Goal: Navigation & Orientation: Understand site structure

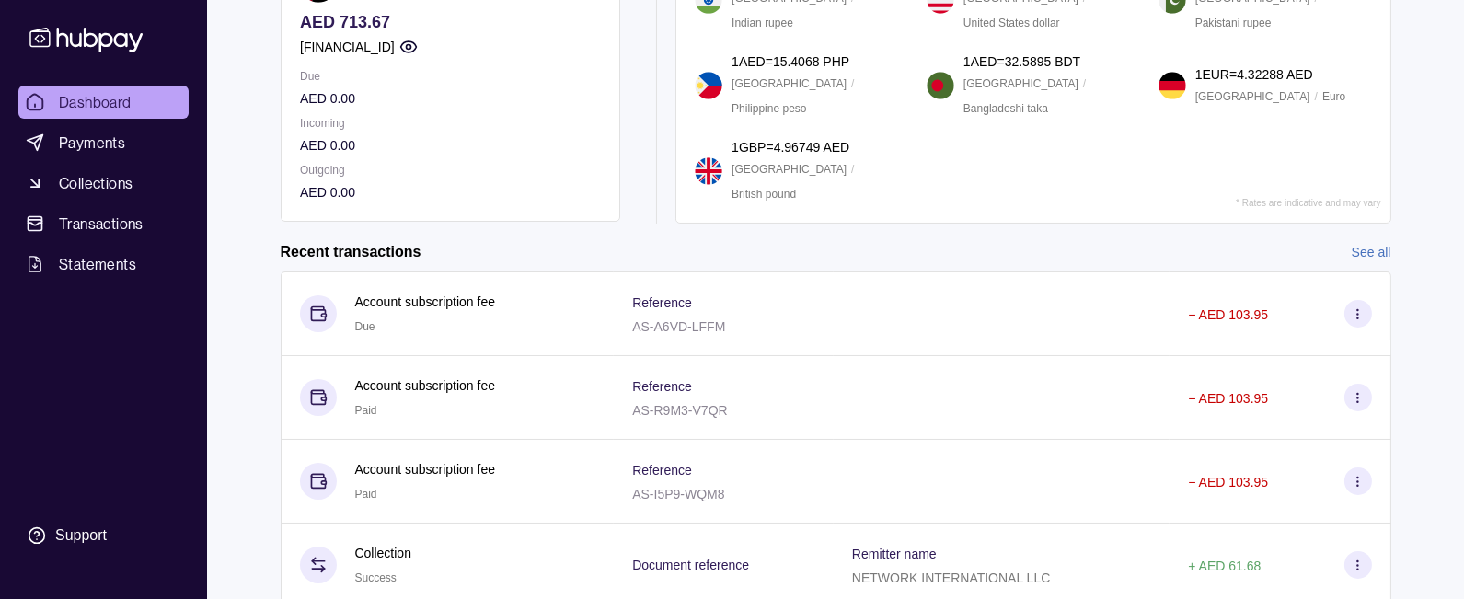
scroll to position [379, 0]
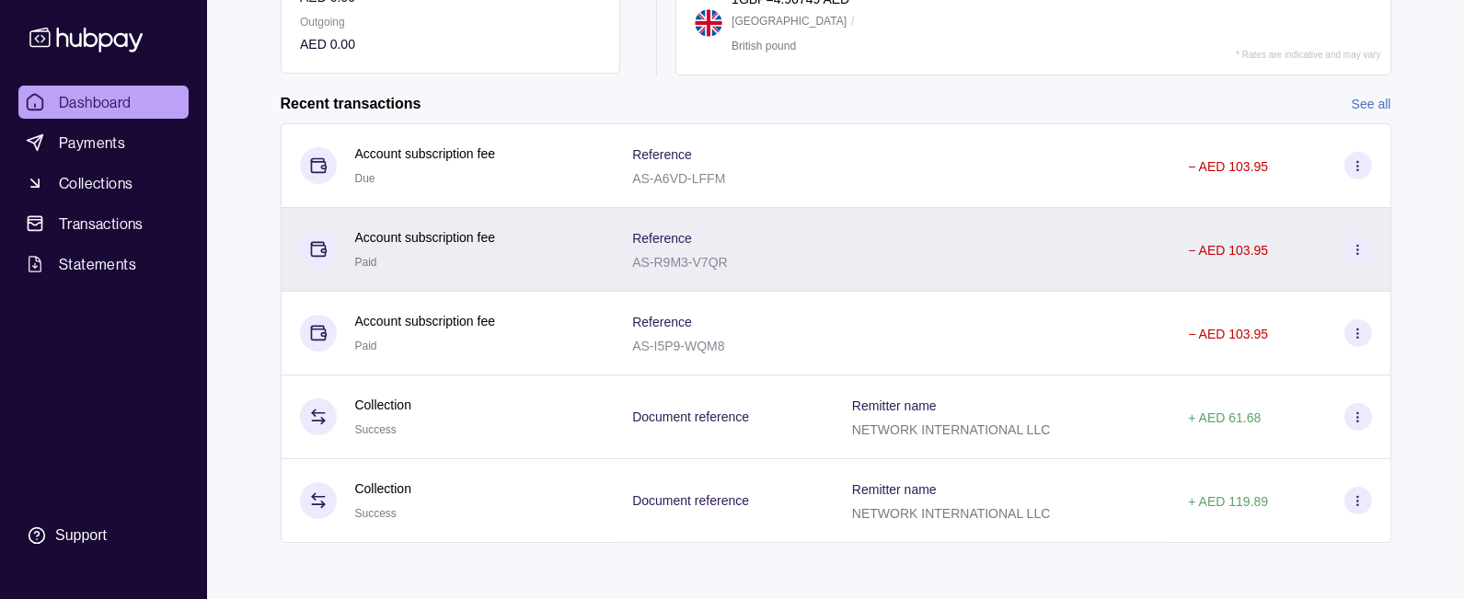
click at [634, 255] on p "AS-R9M3-V7QR" at bounding box center [679, 262] width 95 height 15
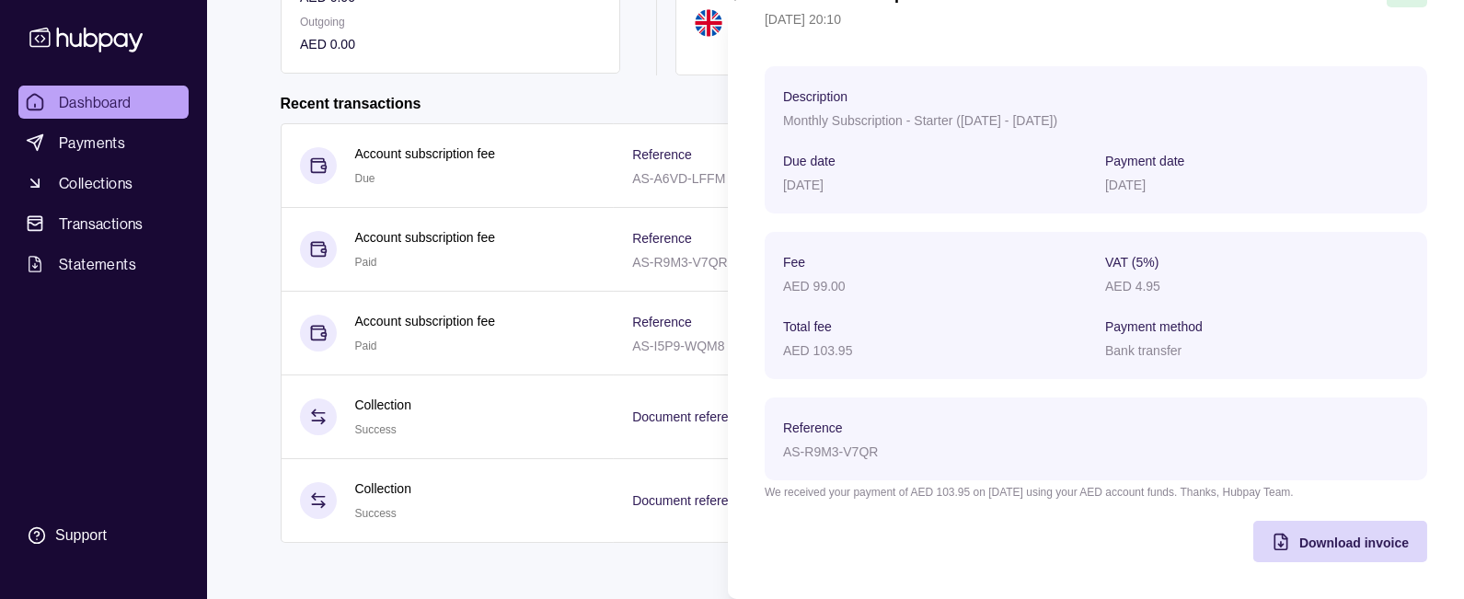
scroll to position [0, 0]
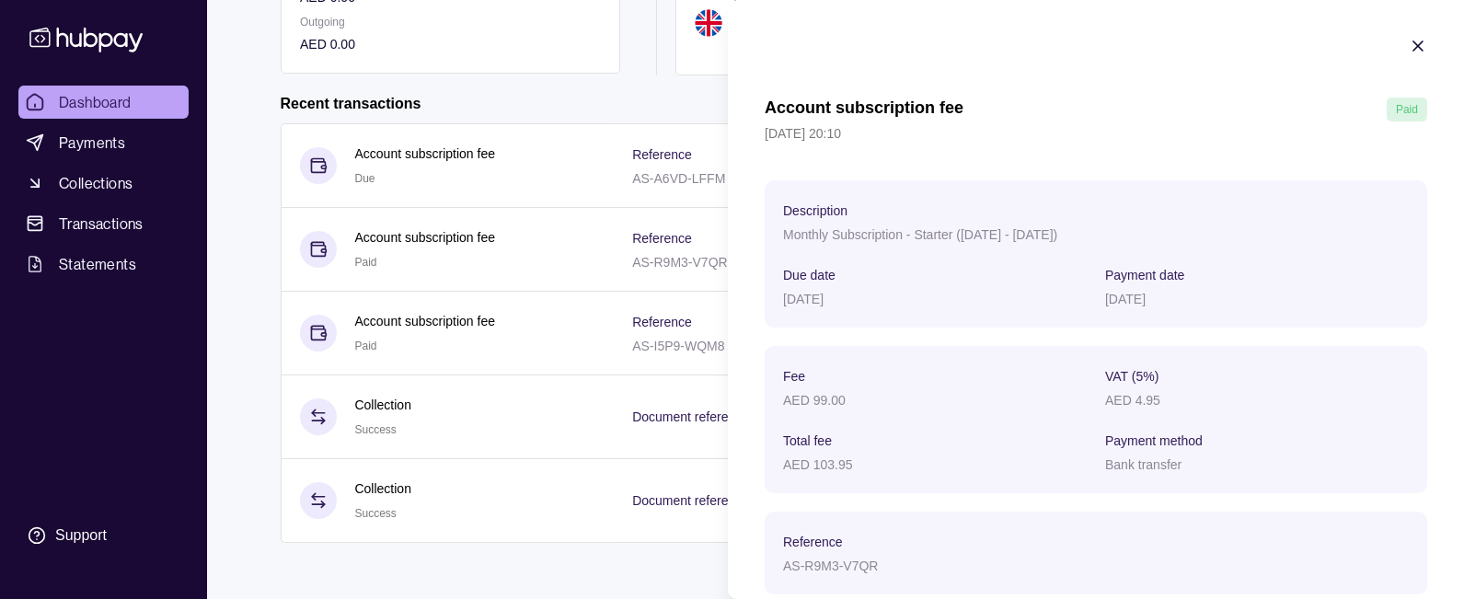
click at [1418, 47] on icon "button" at bounding box center [1418, 45] width 9 height 9
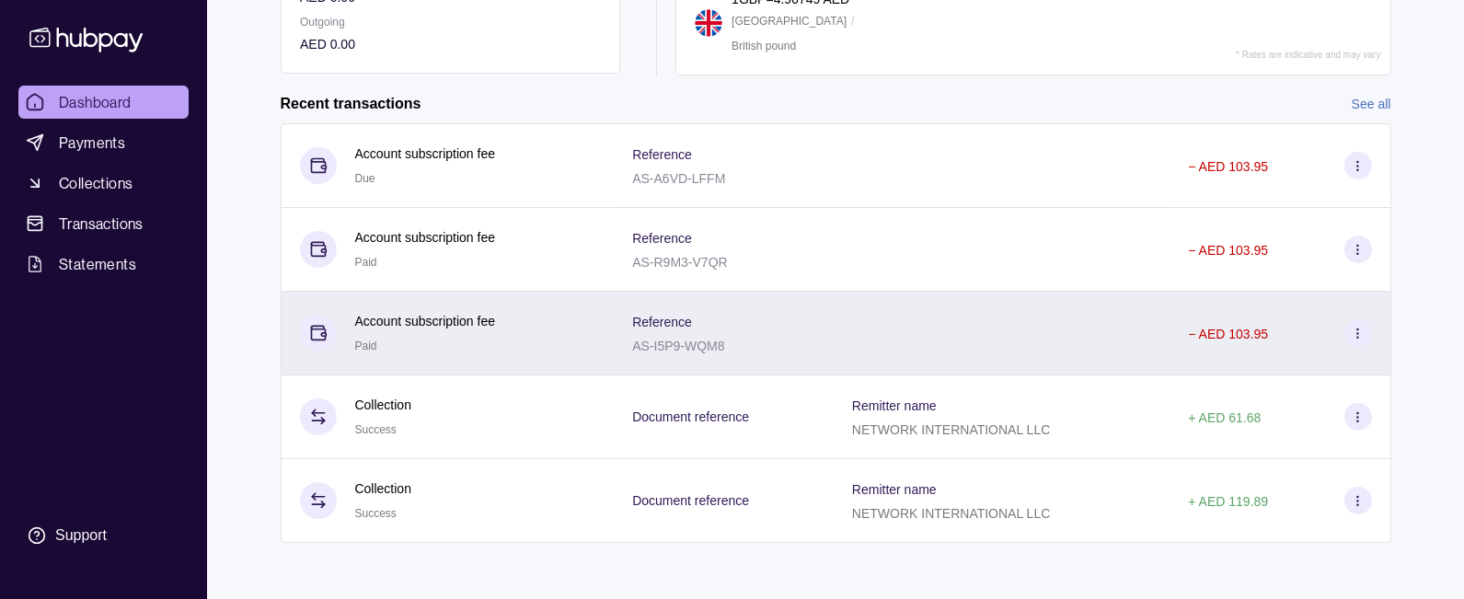
click at [632, 352] on div "AS-I5P9-WQM8" at bounding box center [678, 345] width 92 height 22
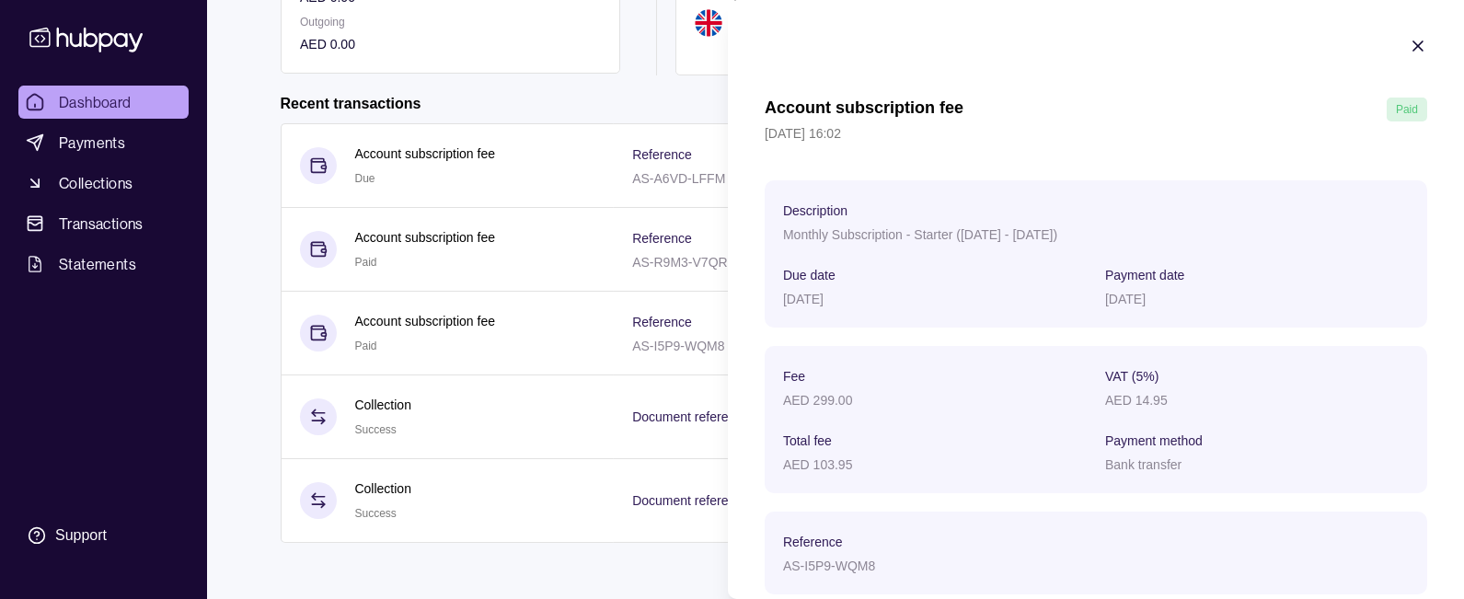
click at [1418, 49] on icon "button" at bounding box center [1418, 46] width 18 height 18
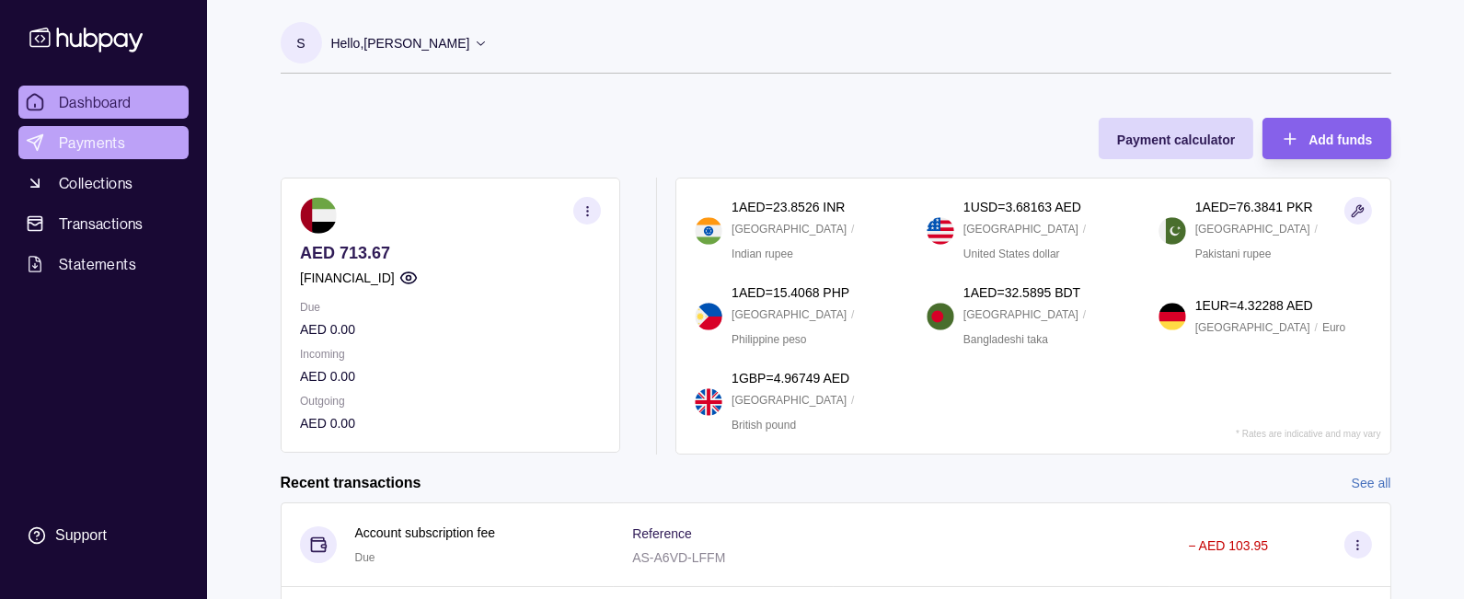
click at [109, 146] on span "Payments" at bounding box center [92, 143] width 66 height 22
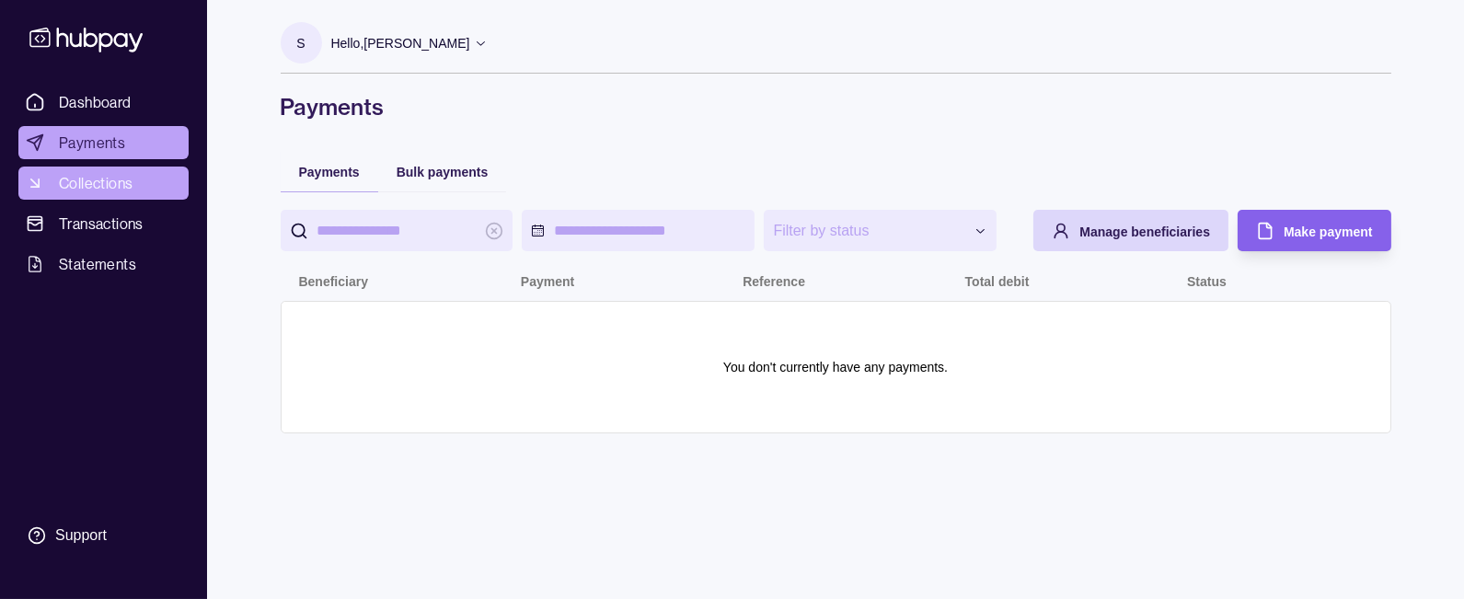
click at [120, 194] on link "Collections" at bounding box center [103, 183] width 170 height 33
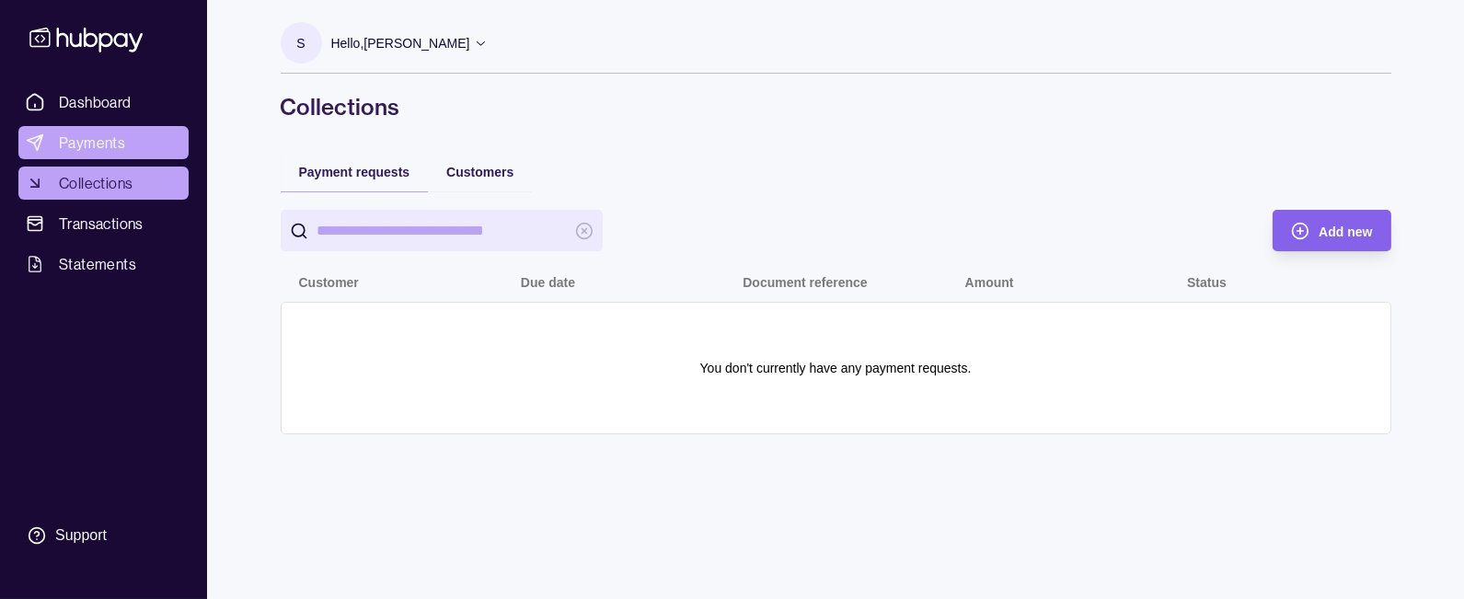
click at [98, 135] on span "Payments" at bounding box center [92, 143] width 66 height 22
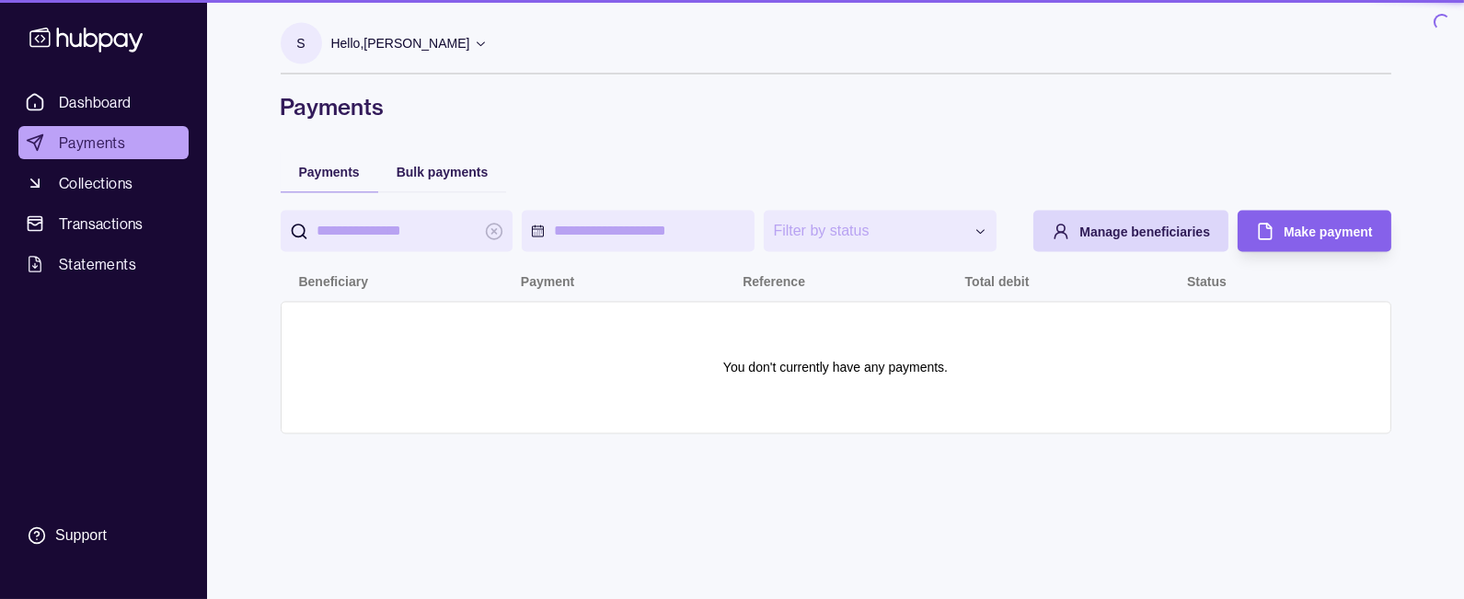
click at [134, 102] on link "Dashboard" at bounding box center [103, 102] width 170 height 33
